Goal: Information Seeking & Learning: Learn about a topic

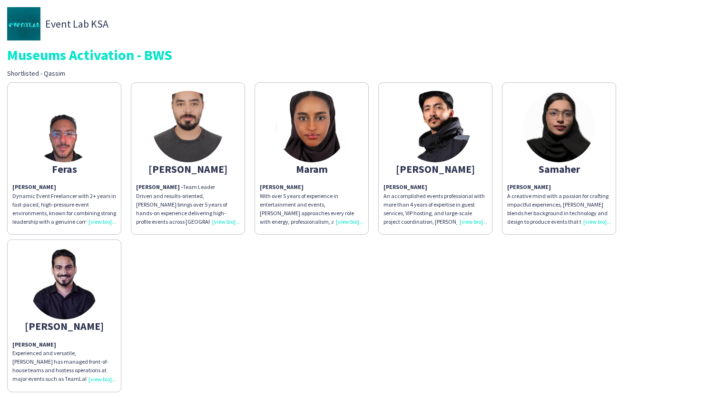
scroll to position [69, 0]
click at [426, 157] on p "[PERSON_NAME] An accomplished events professional with more than 4 years of exp…" at bounding box center [435, 135] width 104 height 43
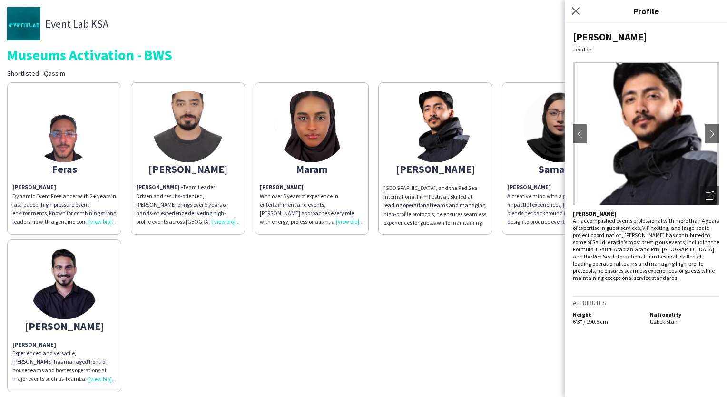
click at [294, 184] on strong "[PERSON_NAME]" at bounding box center [282, 186] width 44 height 7
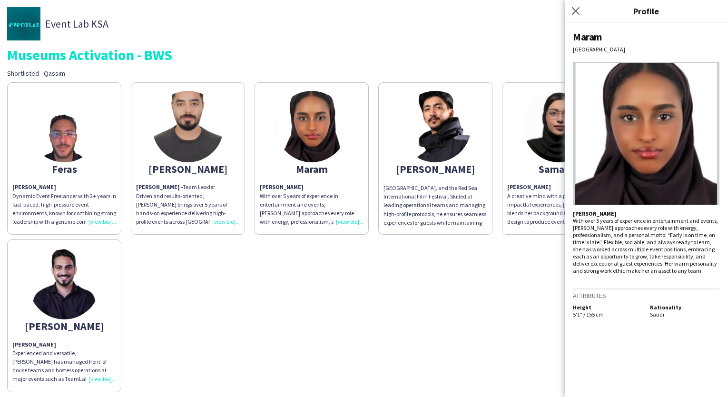
click at [475, 157] on p "[PERSON_NAME] An accomplished events professional with more than 4 years of exp…" at bounding box center [435, 135] width 104 height 43
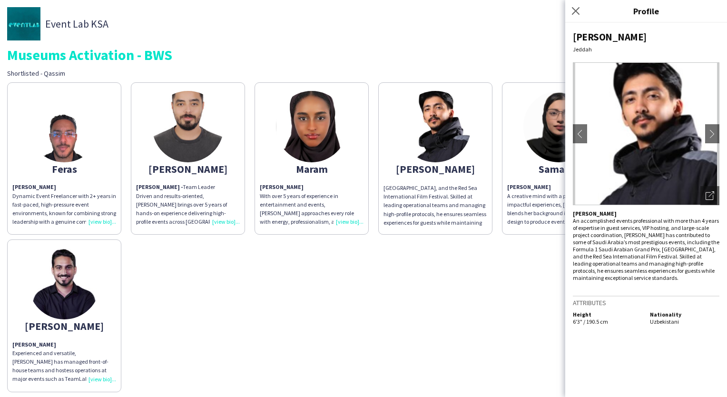
click at [518, 187] on strong "[PERSON_NAME]" at bounding box center [529, 186] width 44 height 7
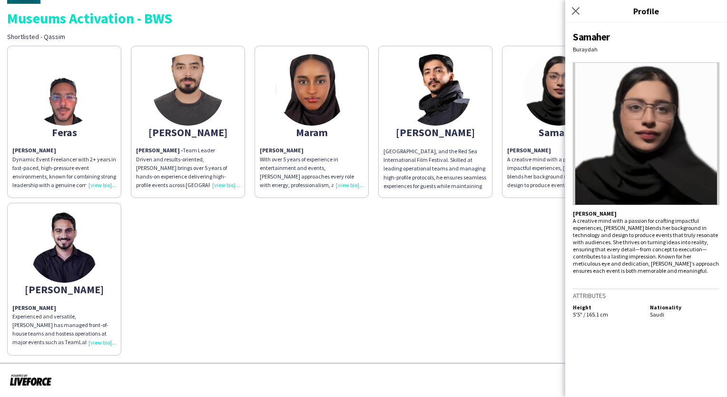
scroll to position [0, 0]
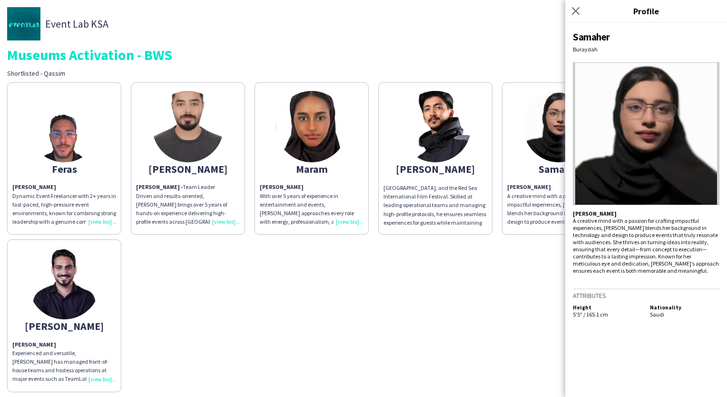
click at [211, 184] on p "[PERSON_NAME] - Team Leader Driven and results-oriented, [PERSON_NAME] brings o…" at bounding box center [188, 204] width 104 height 43
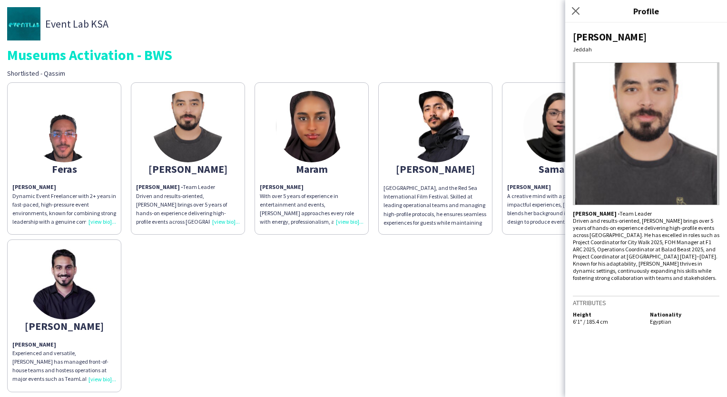
click at [89, 270] on img at bounding box center [64, 283] width 71 height 71
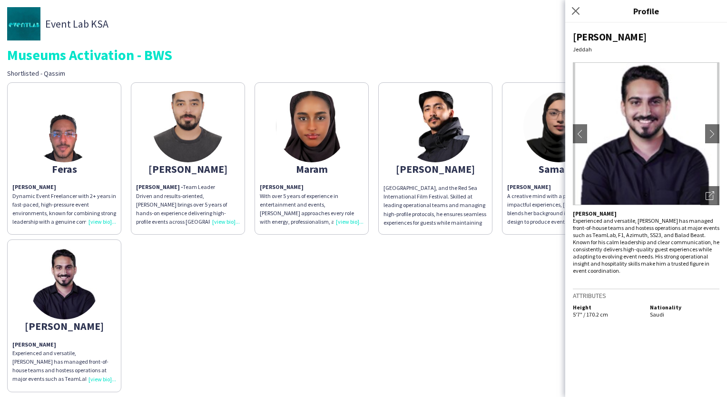
click at [179, 201] on p "[PERSON_NAME] - Team Leader Driven and results-oriented, [PERSON_NAME] brings o…" at bounding box center [188, 204] width 104 height 43
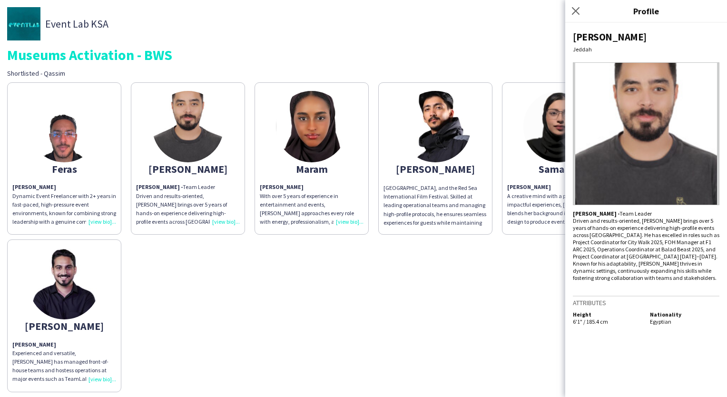
click at [92, 198] on p "[PERSON_NAME] Dynamic Event Freelancer with 2+ years in fast-paced, high-pressu…" at bounding box center [64, 204] width 104 height 43
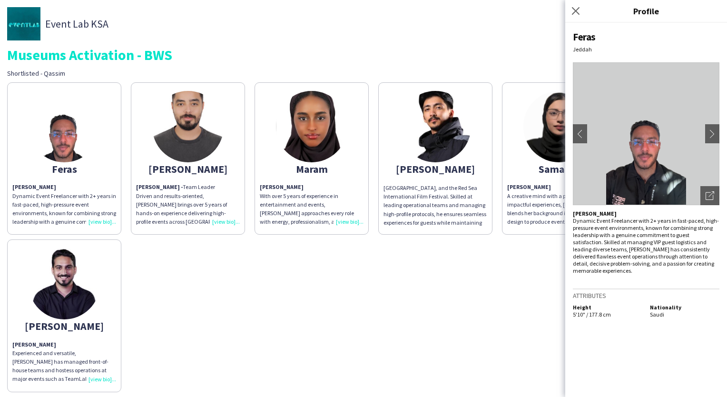
click at [195, 159] on img at bounding box center [187, 126] width 71 height 71
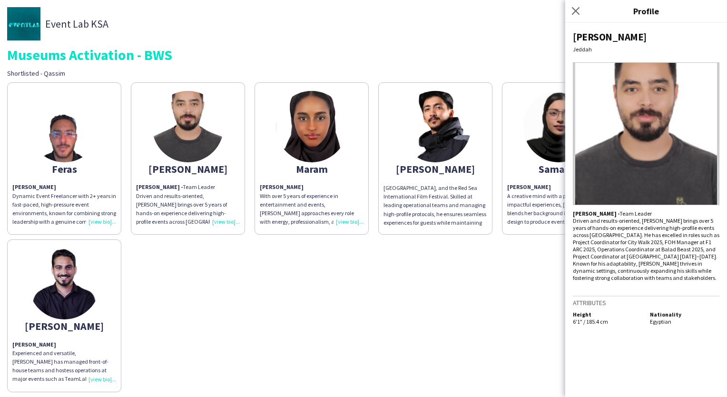
click at [61, 254] on img at bounding box center [64, 283] width 71 height 71
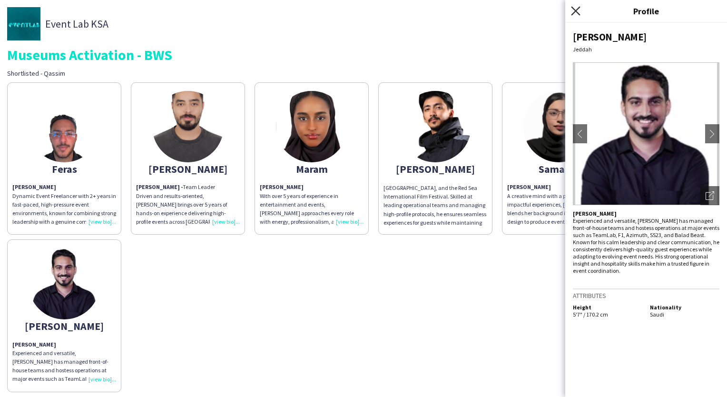
click at [578, 11] on icon "Close pop-in" at bounding box center [575, 10] width 9 height 9
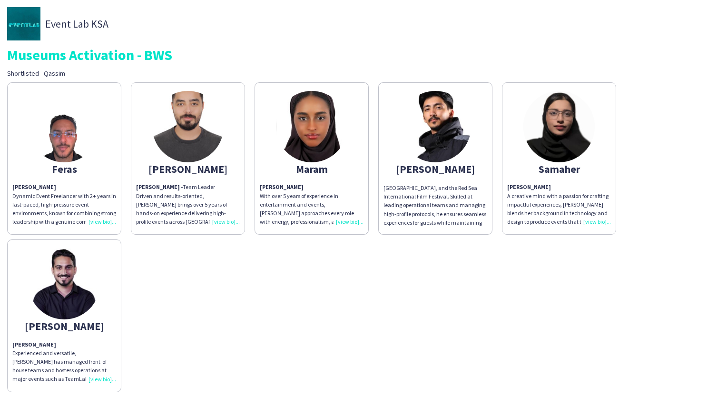
click at [13, 54] on div "Museums Activation - BWS" at bounding box center [363, 55] width 713 height 14
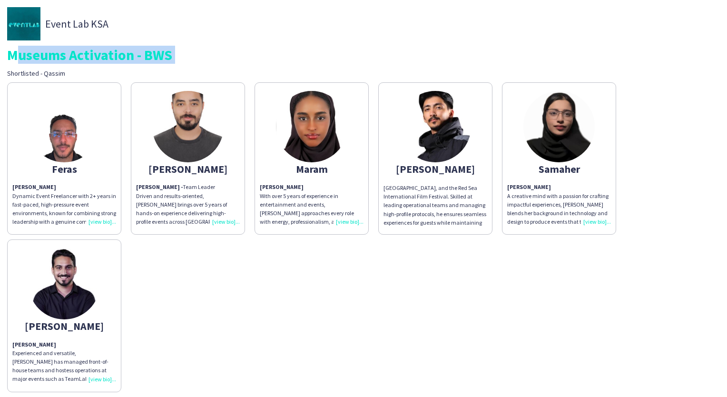
click at [13, 54] on div "Museums Activation - BWS" at bounding box center [363, 55] width 713 height 14
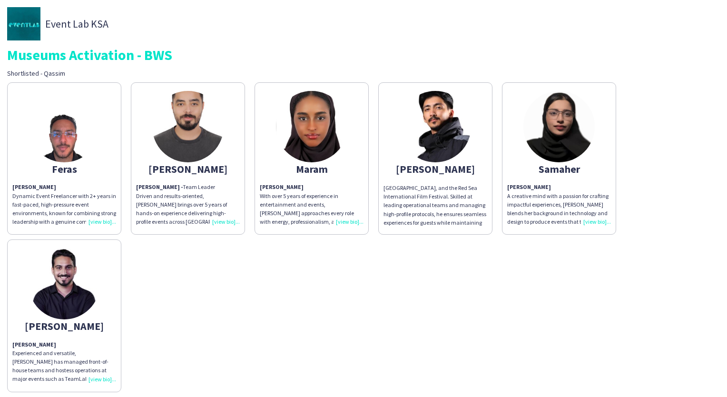
click at [198, 280] on div "Feras [PERSON_NAME] Dynamic Event Freelancer with 2+ years in fast-paced, high-…" at bounding box center [363, 235] width 713 height 314
